Goal: Task Accomplishment & Management: Complete application form

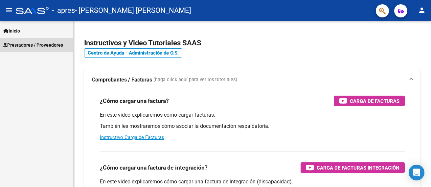
click at [23, 44] on span "Prestadores / Proveedores" at bounding box center [33, 44] width 60 height 7
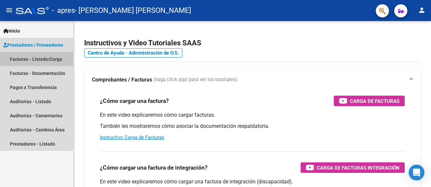
click at [30, 58] on link "Facturas - Listado/Carga" at bounding box center [36, 59] width 73 height 14
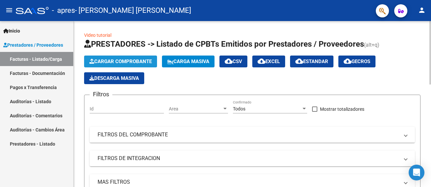
click at [109, 60] on span "Cargar Comprobante" at bounding box center [120, 61] width 62 height 6
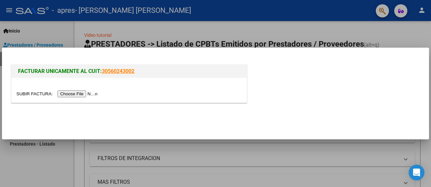
click at [91, 95] on input "file" at bounding box center [57, 93] width 83 height 7
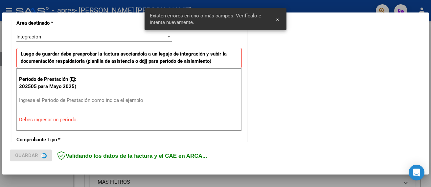
scroll to position [168, 0]
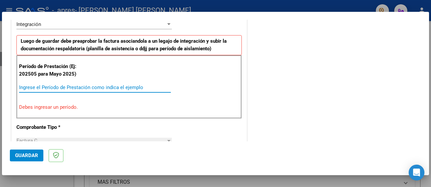
click at [129, 90] on input "Ingrese el Período de Prestación como indica el ejemplo" at bounding box center [95, 87] width 152 height 6
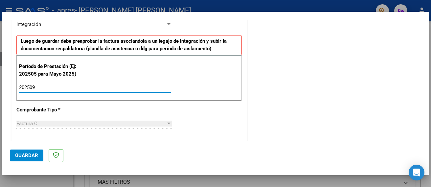
type input "202509"
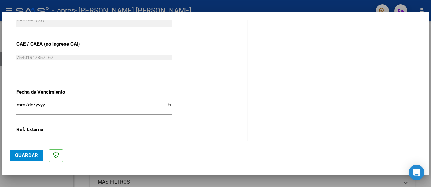
scroll to position [404, 0]
click at [167, 103] on input "Ingresar la fecha" at bounding box center [93, 107] width 155 height 11
type input "[DATE]"
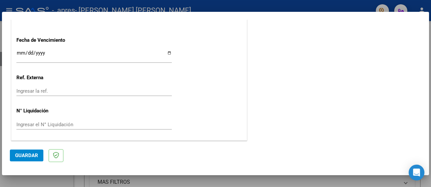
scroll to position [456, 0]
click at [26, 154] on span "Guardar" at bounding box center [26, 155] width 23 height 6
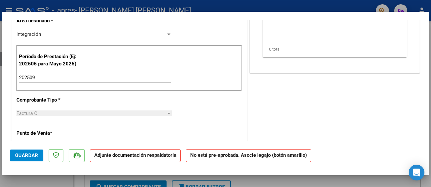
scroll to position [0, 0]
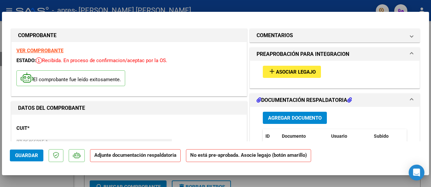
click at [298, 73] on span "Asociar Legajo" at bounding box center [296, 72] width 40 height 6
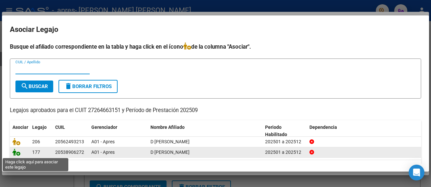
click at [15, 153] on icon at bounding box center [16, 151] width 8 height 7
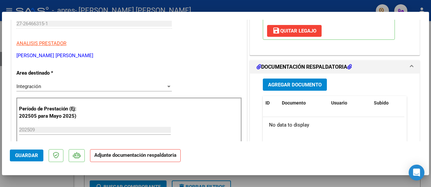
scroll to position [131, 0]
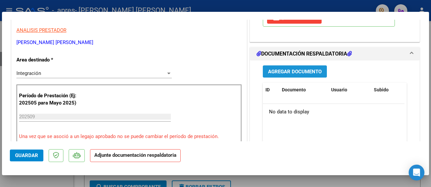
click at [296, 71] on span "Agregar Documento" at bounding box center [294, 72] width 53 height 6
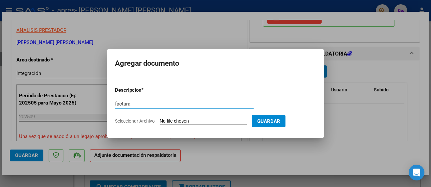
type input "factura"
click at [169, 119] on input "Seleccionar Archivo" at bounding box center [202, 121] width 87 height 6
type input "C:\fakepath\27264663151_011_00003_00001914.pdf"
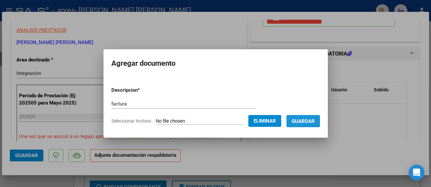
click at [301, 120] on span "Guardar" at bounding box center [302, 121] width 23 height 6
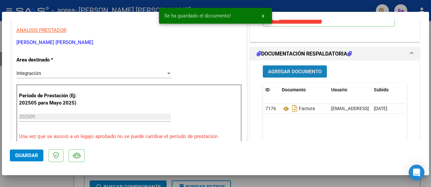
click at [298, 72] on span "Agregar Documento" at bounding box center [294, 72] width 53 height 6
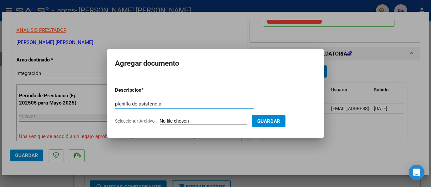
type input "planilla de asistencia"
click at [192, 120] on input "Seleccionar Archivo" at bounding box center [202, 121] width 87 height 6
type input "C:\fakepath\Asist [DATE] [PERSON_NAME].pdf"
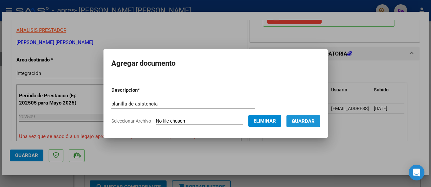
click at [302, 120] on span "Guardar" at bounding box center [302, 121] width 23 height 6
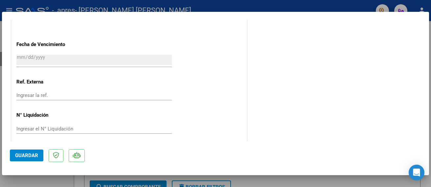
scroll to position [466, 0]
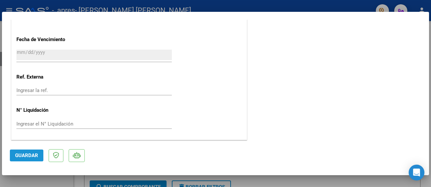
click at [29, 154] on span "Guardar" at bounding box center [26, 155] width 23 height 6
click at [262, 15] on mat-dialog-container "COMPROBANTE VER COMPROBANTE ESTADO: Recibida. En proceso de confirmacion/acepta…" at bounding box center [215, 93] width 427 height 163
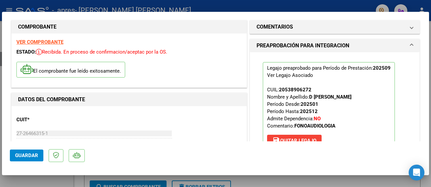
scroll to position [0, 0]
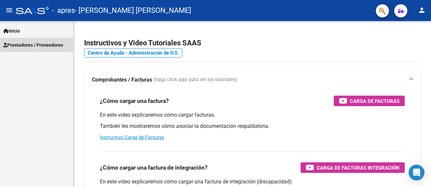
click at [26, 44] on span "Prestadores / Proveedores" at bounding box center [33, 44] width 60 height 7
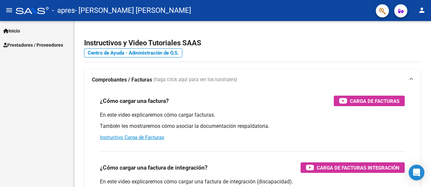
click at [29, 46] on span "Prestadores / Proveedores" at bounding box center [33, 44] width 60 height 7
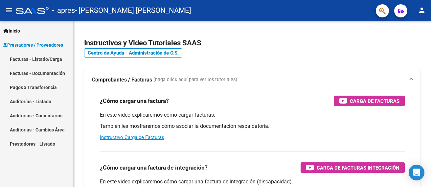
click at [31, 58] on link "Facturas - Listado/Carga" at bounding box center [36, 59] width 73 height 14
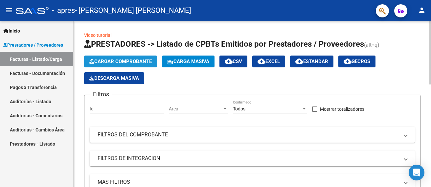
click at [109, 61] on span "Cargar Comprobante" at bounding box center [120, 61] width 62 height 6
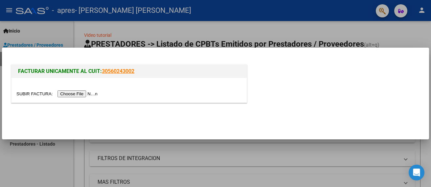
click at [85, 93] on input "file" at bounding box center [57, 93] width 83 height 7
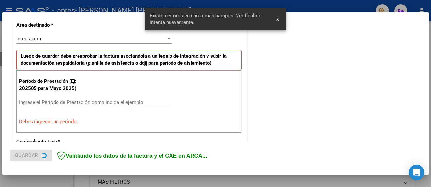
scroll to position [156, 0]
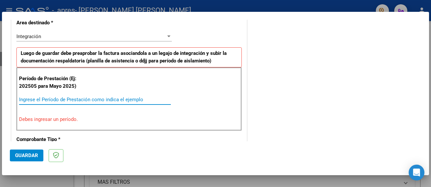
click at [125, 97] on input "Ingrese el Período de Prestación como indica el ejemplo" at bounding box center [95, 99] width 152 height 6
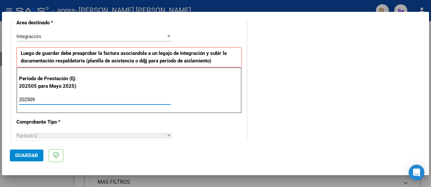
type input "202509"
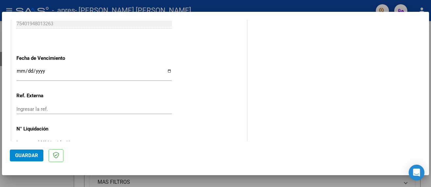
scroll to position [444, 0]
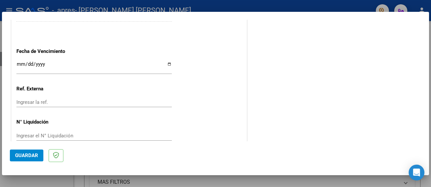
click at [167, 64] on input "Ingresar la fecha" at bounding box center [93, 66] width 155 height 11
type input "[DATE]"
click at [28, 158] on span "Guardar" at bounding box center [26, 155] width 23 height 6
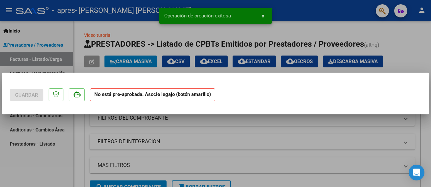
scroll to position [0, 0]
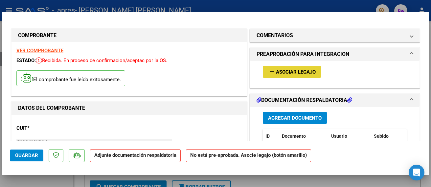
click at [280, 72] on span "Asociar Legajo" at bounding box center [296, 72] width 40 height 6
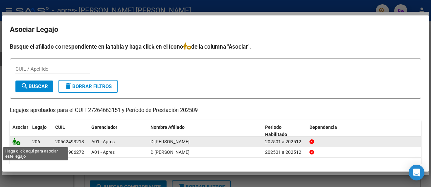
click at [17, 141] on icon at bounding box center [16, 141] width 8 height 7
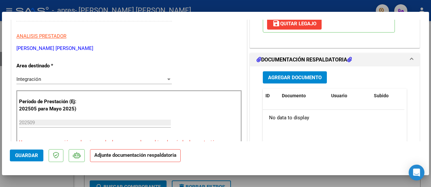
scroll to position [144, 0]
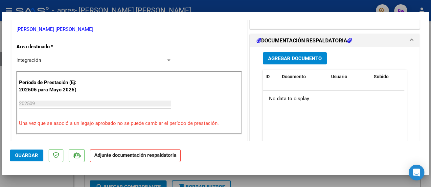
click at [285, 58] on span "Agregar Documento" at bounding box center [294, 58] width 53 height 6
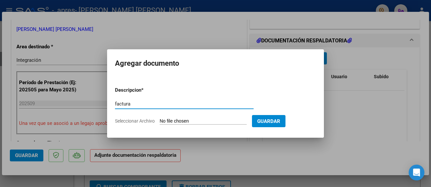
type input "factura"
click at [130, 121] on span "Seleccionar Archivo" at bounding box center [135, 120] width 40 height 5
click at [159, 121] on input "Seleccionar Archivo" at bounding box center [202, 121] width 87 height 6
type input "C:\fakepath\27264663151_011_00003_00001915.pdf"
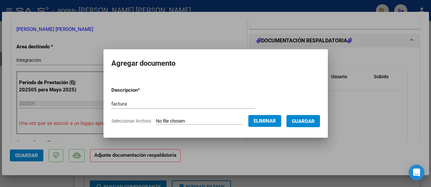
click at [307, 124] on button "Guardar" at bounding box center [302, 121] width 33 height 12
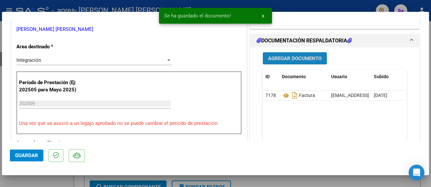
click at [298, 58] on span "Agregar Documento" at bounding box center [294, 58] width 53 height 6
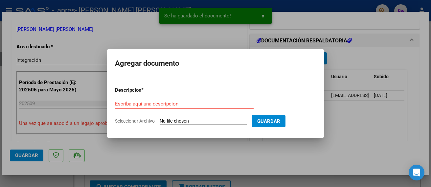
click at [298, 58] on h2 "Agregar documento" at bounding box center [215, 63] width 201 height 12
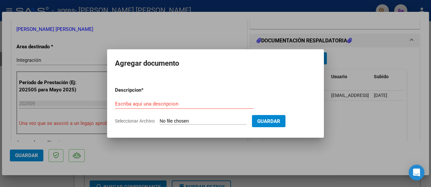
click at [201, 100] on div "Escriba aquí una descripcion" at bounding box center [184, 104] width 138 height 10
type input "planilla de asistencia"
click at [138, 120] on span "Seleccionar Archivo" at bounding box center [135, 120] width 40 height 5
click at [159, 120] on input "Seleccionar Archivo" at bounding box center [202, 121] width 87 height 6
type input "C:\fakepath\Asist [DATE] [PERSON_NAME].pdf"
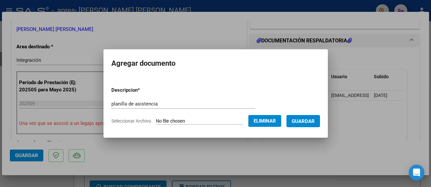
click at [302, 123] on span "Guardar" at bounding box center [302, 121] width 23 height 6
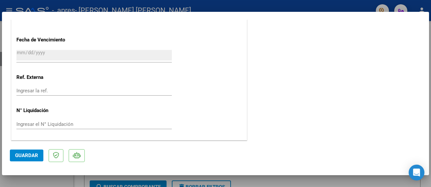
scroll to position [466, 0]
click at [25, 157] on span "Guardar" at bounding box center [26, 155] width 23 height 6
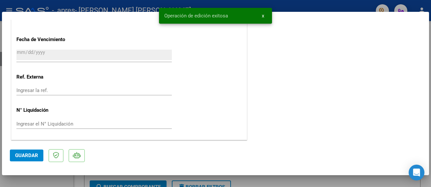
click at [262, 17] on span "x" at bounding box center [263, 16] width 2 height 6
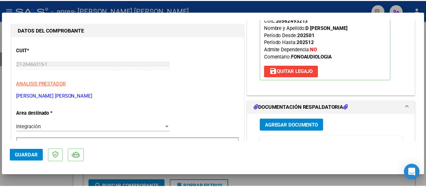
scroll to position [0, 0]
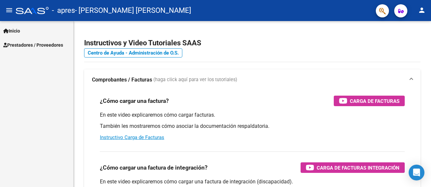
click at [422, 12] on mat-icon "person" at bounding box center [421, 10] width 8 height 8
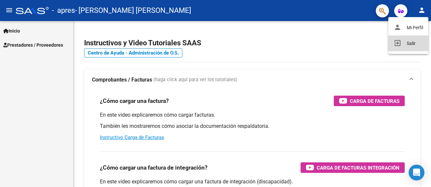
click at [418, 44] on button "exit_to_app Salir" at bounding box center [408, 43] width 40 height 16
